Goal: Obtain resource: Obtain resource

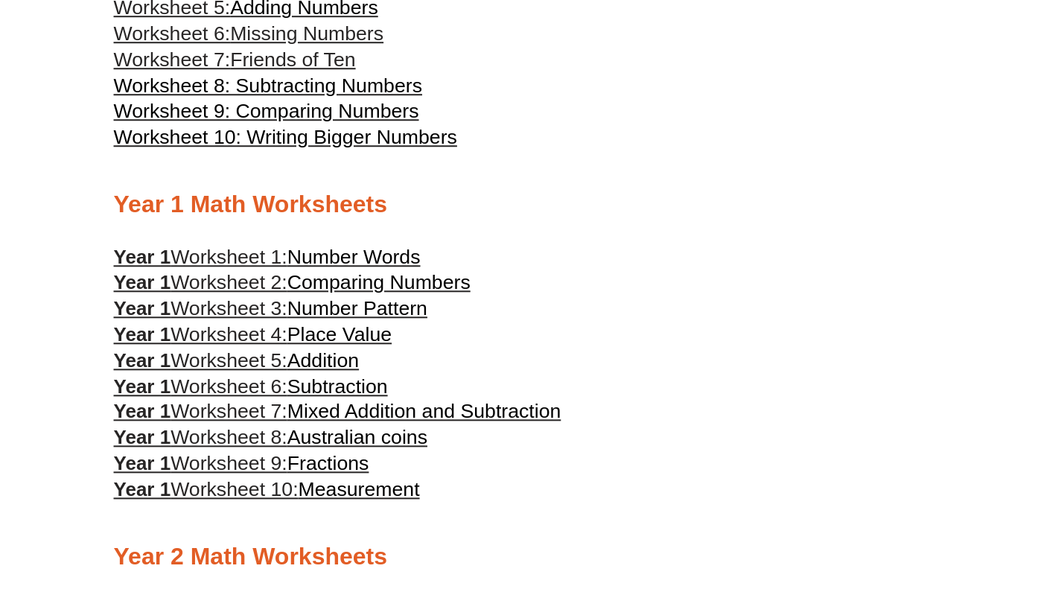
scroll to position [805, 0]
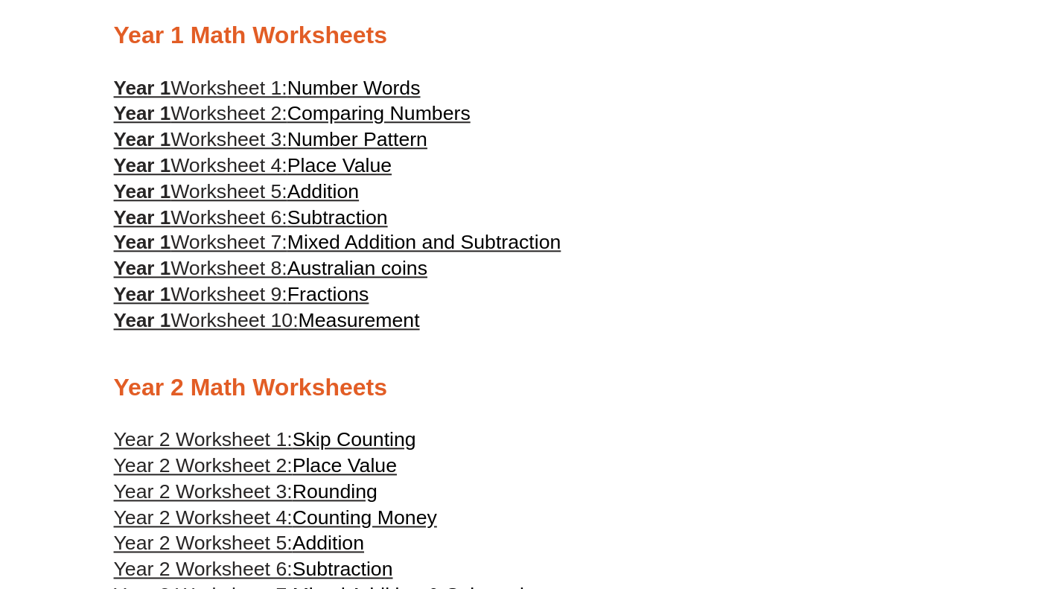
click at [329, 98] on span "Number Words" at bounding box center [353, 88] width 133 height 22
click at [312, 150] on span "Number Pattern" at bounding box center [357, 139] width 140 height 22
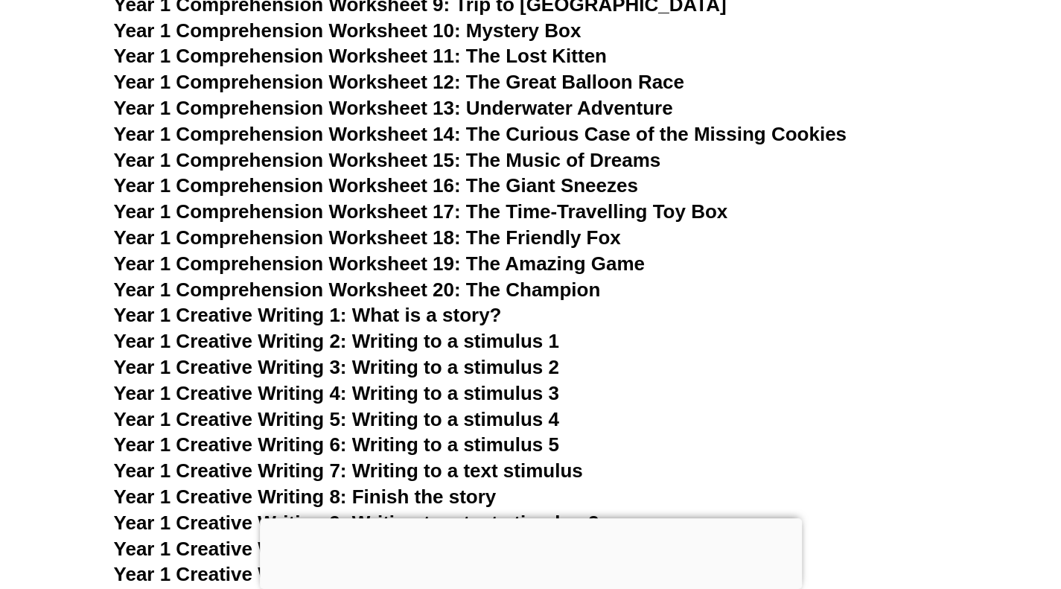
scroll to position [1959, 0]
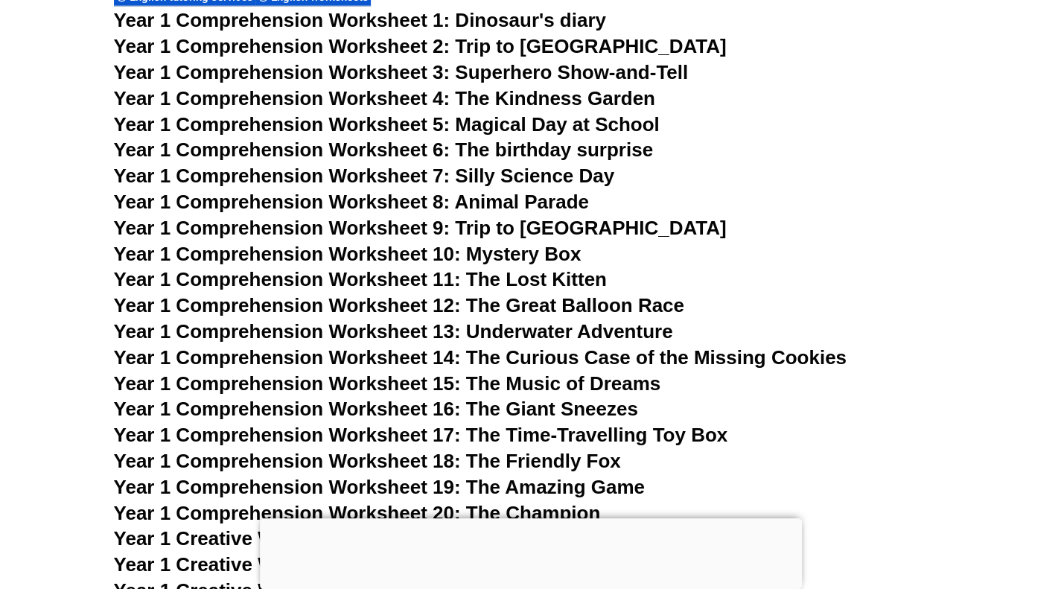
click at [386, 18] on span "Year 1 Comprehension Worksheet 1: Dinosaur's diary" at bounding box center [360, 20] width 492 height 22
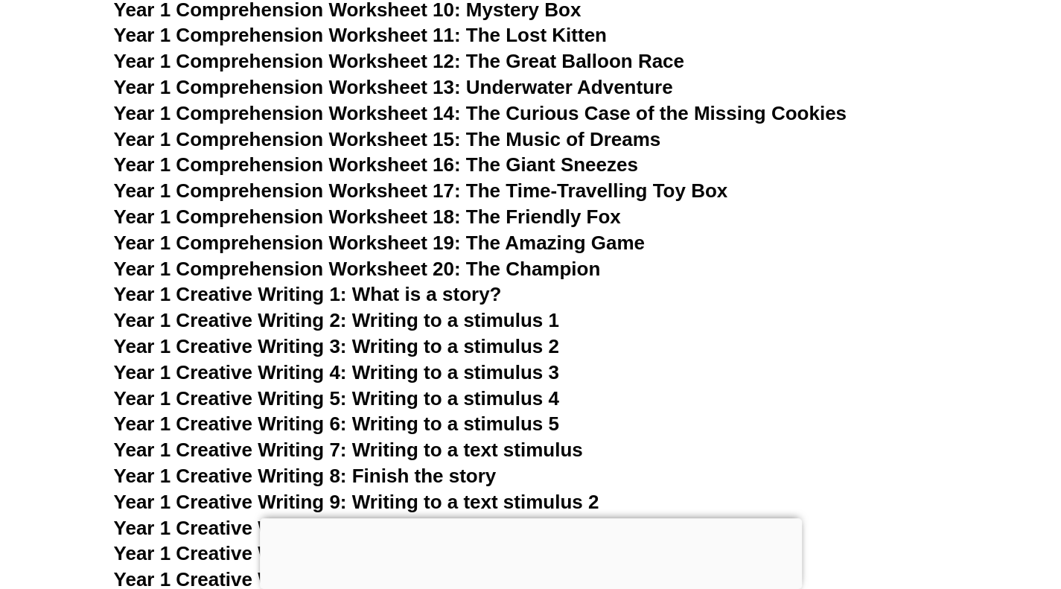
scroll to position [2257, 0]
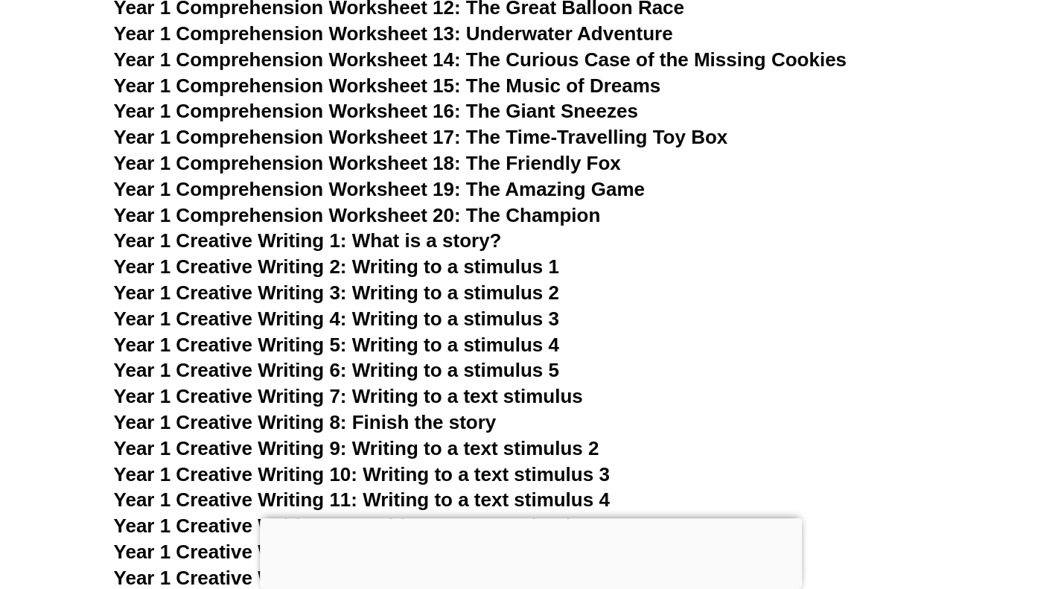
click at [300, 242] on span "Year 1 Creative Writing 1: What is a story?" at bounding box center [308, 240] width 388 height 22
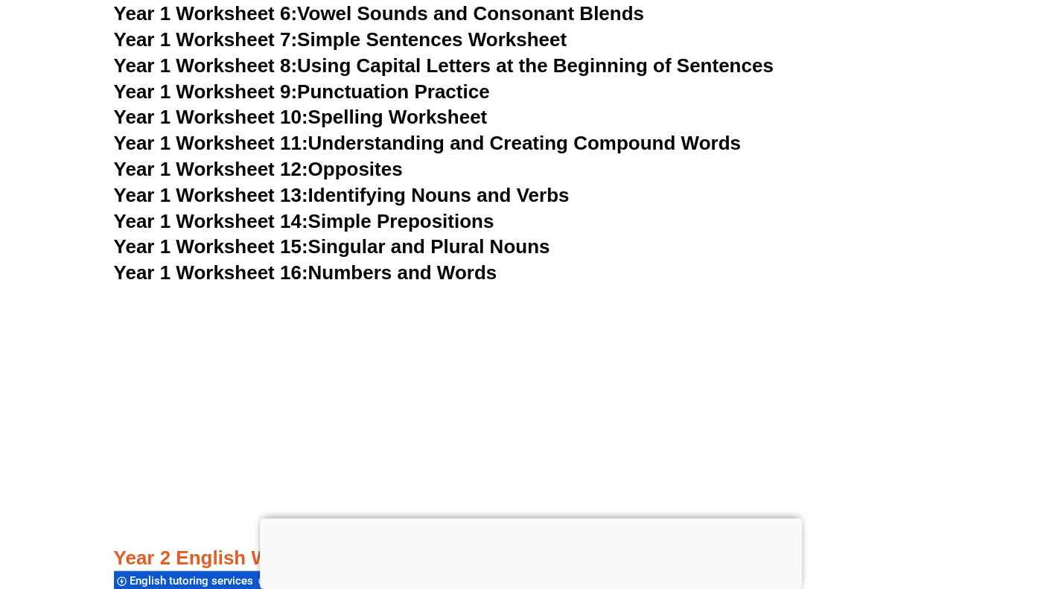
scroll to position [3076, 0]
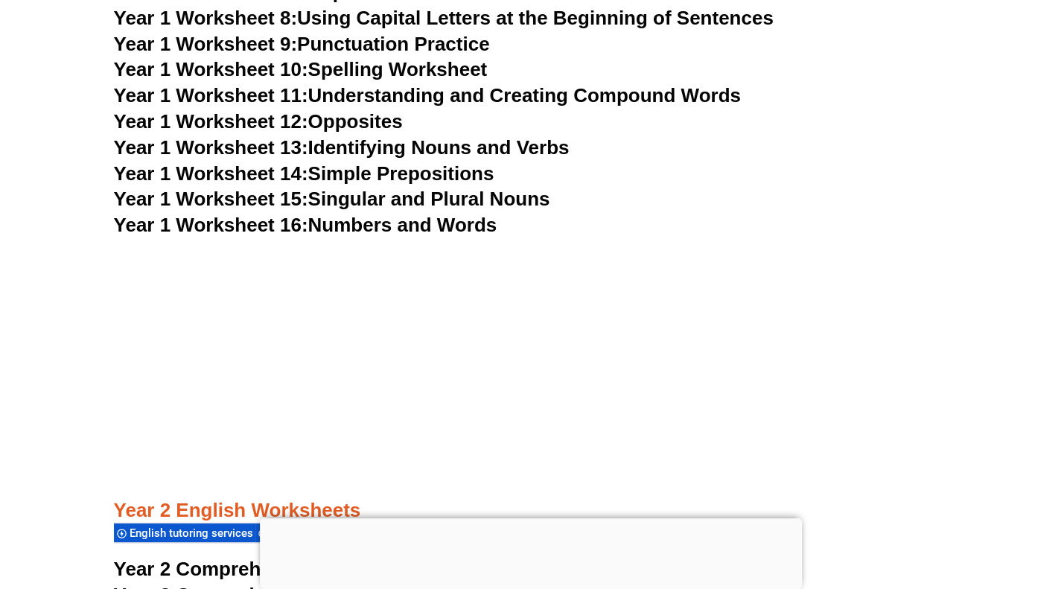
click at [330, 229] on link "Year 1 Worksheet 16: Numbers and Words" at bounding box center [305, 225] width 383 height 22
click at [367, 201] on link "Year 1 Worksheet 15: Singular and Plural Nouns" at bounding box center [332, 199] width 436 height 22
click at [458, 174] on link "Year 1 Worksheet 14: Simple Prepositions" at bounding box center [304, 173] width 380 height 22
